Goal: Task Accomplishment & Management: Manage account settings

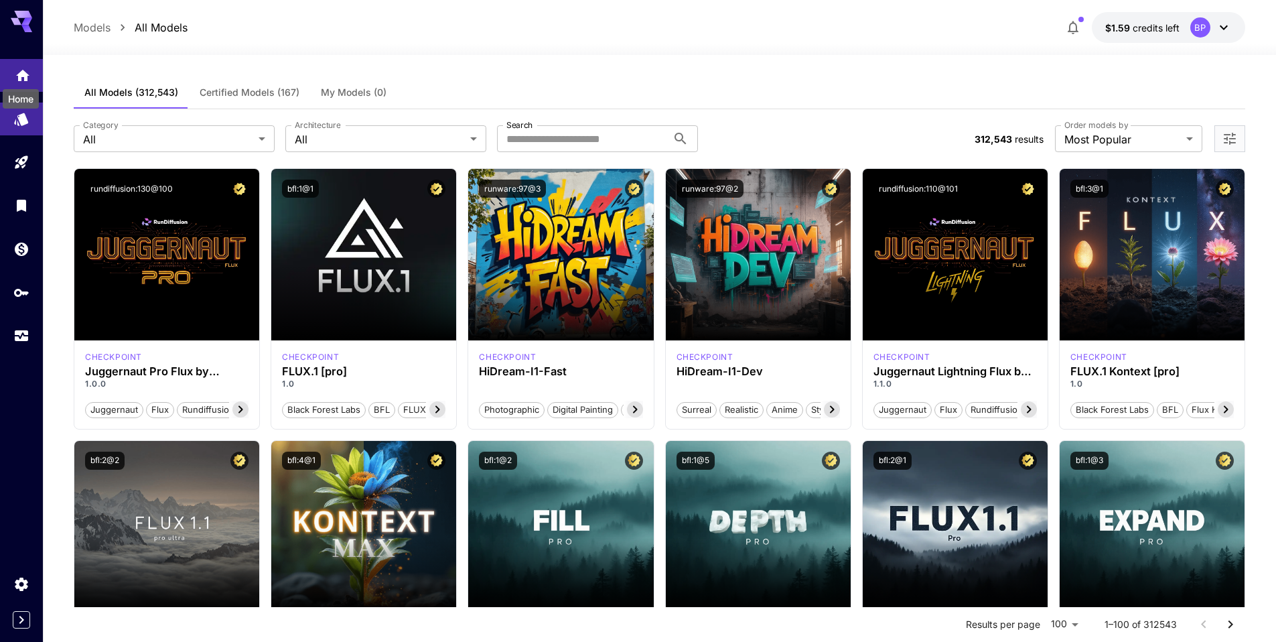
click at [21, 74] on icon "Home" at bounding box center [22, 71] width 13 height 11
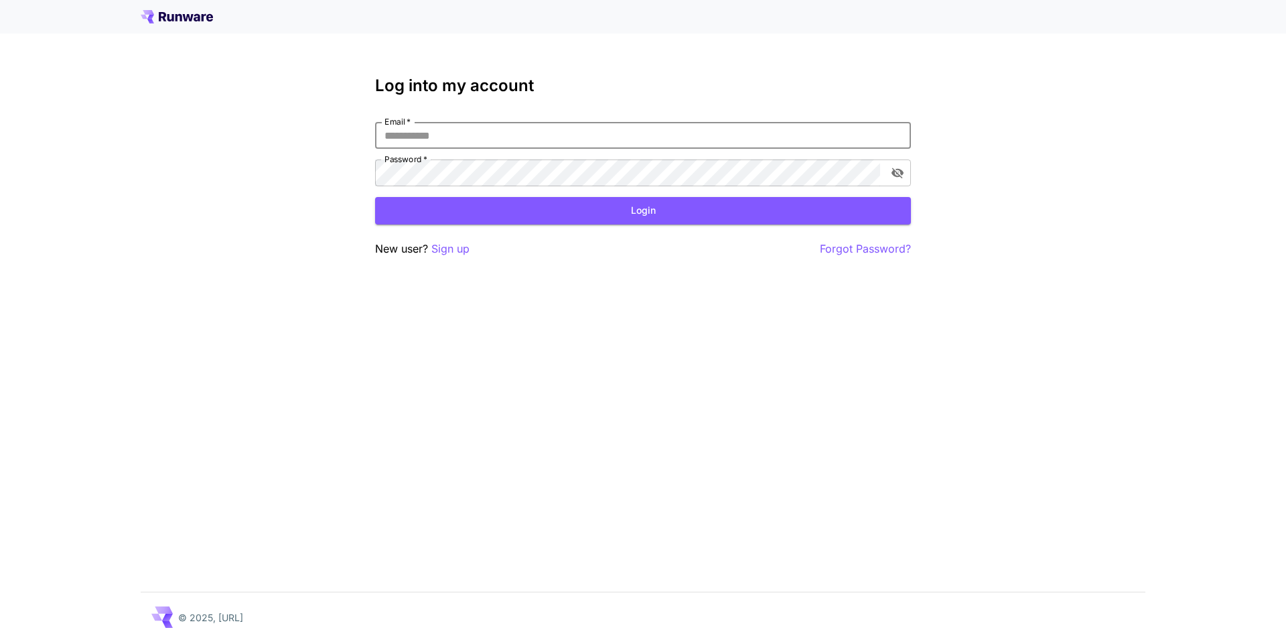
click at [433, 131] on input "Email   *" at bounding box center [643, 135] width 536 height 27
type input "**********"
click button "Login" at bounding box center [643, 210] width 536 height 27
